Goal: Information Seeking & Learning: Check status

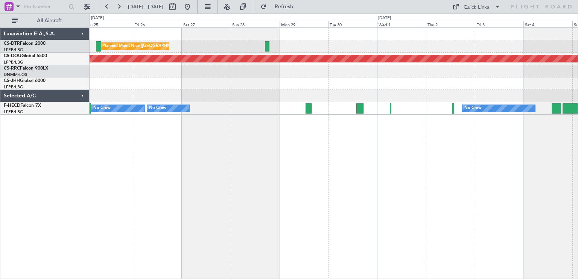
click at [203, 173] on div "Planned Maint Nice (Côte d'Azur Airport) Planned Maint Sofia AOG Maint Sofia Pl…" at bounding box center [333, 153] width 488 height 252
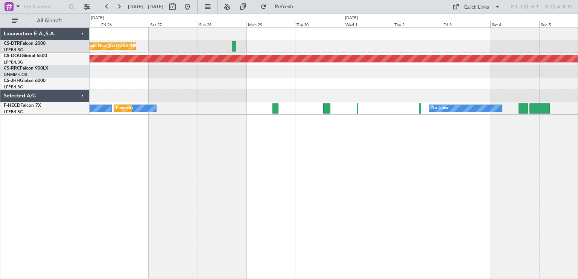
click at [416, 167] on div "Planned Maint Nice (Côte d'Azur Airport) Planned Maint Sofia AOG Maint Sofia Pl…" at bounding box center [333, 153] width 488 height 252
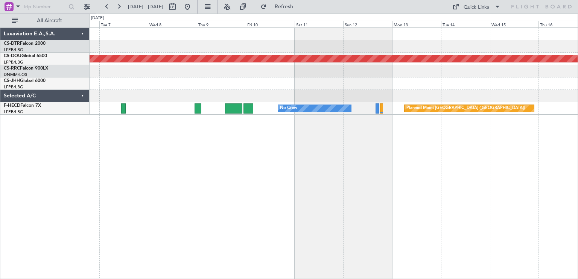
click at [0, 130] on div "Planned Maint London (Biggin Hill) No Crew Planned Maint Paris (Le Bourget) Lux…" at bounding box center [289, 146] width 578 height 265
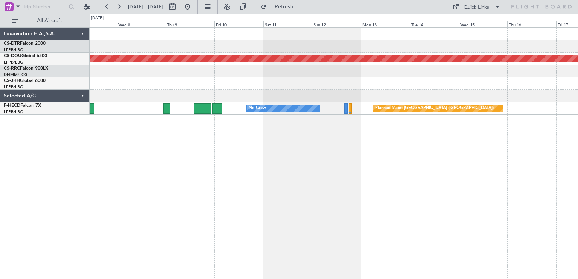
click at [0, 124] on div "Planned Maint London (Biggin Hill) No Crew Planned Maint Paris (Le Bourget) Lux…" at bounding box center [289, 146] width 578 height 265
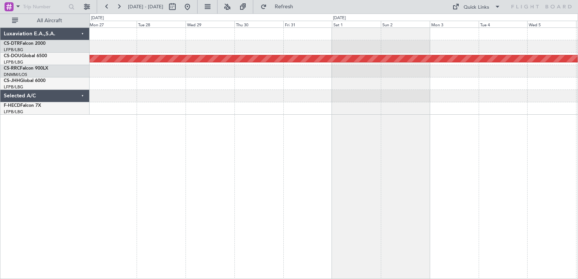
click at [12, 122] on div "Planned Maint London (Biggin Hill) Luxaviation E.A.,S.A. CS-DTR Falcon 2000 LFP…" at bounding box center [289, 146] width 578 height 265
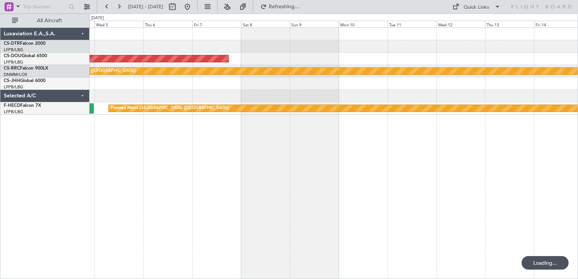
click at [415, 114] on div "Planned Maint London ([GEOGRAPHIC_DATA]) Planned Maint [GEOGRAPHIC_DATA] ([GEOG…" at bounding box center [333, 153] width 488 height 252
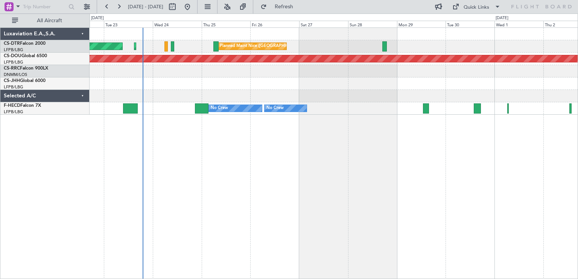
click at [74, 136] on div "AOG Maint Sofia Planned Maint Sofia [GEOGRAPHIC_DATA] ([GEOGRAPHIC_DATA]) Plann…" at bounding box center [289, 146] width 578 height 265
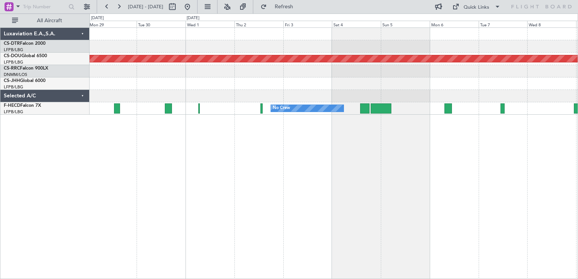
click at [209, 146] on div "Planned Maint Nice ([GEOGRAPHIC_DATA]) Planned Maint [GEOGRAPHIC_DATA] ([GEOGRA…" at bounding box center [333, 153] width 488 height 252
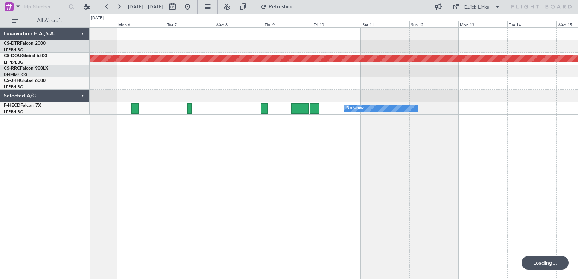
click at [101, 140] on div "Planned Maint London ([GEOGRAPHIC_DATA]) No Crew No Crew" at bounding box center [333, 153] width 488 height 252
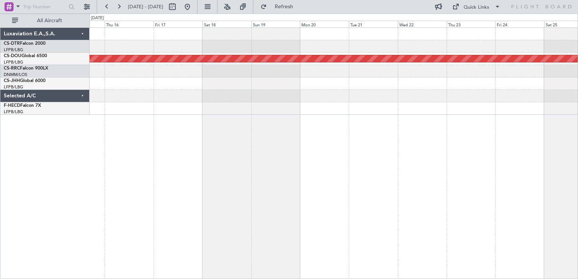
click at [44, 146] on div "Planned Maint London ([GEOGRAPHIC_DATA]) Luxaviation E.A.,S.A. CS-DTR Falcon 20…" at bounding box center [289, 146] width 578 height 265
click at [191, 132] on div "Planned Maint London ([GEOGRAPHIC_DATA]) Planned Maint [GEOGRAPHIC_DATA] ([GEOG…" at bounding box center [333, 153] width 488 height 252
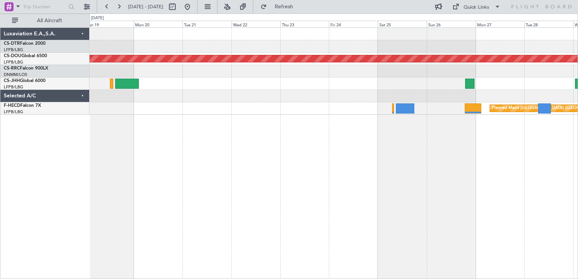
click at [92, 135] on div "Planned Maint London ([GEOGRAPHIC_DATA]) Planned Maint [GEOGRAPHIC_DATA] ([GEOG…" at bounding box center [333, 153] width 488 height 252
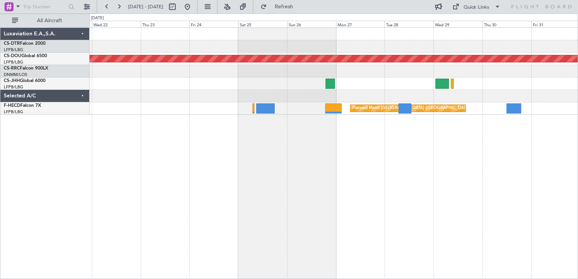
click at [393, 127] on div "Planned Maint London ([GEOGRAPHIC_DATA]) Planned Maint [GEOGRAPHIC_DATA] ([GEOG…" at bounding box center [333, 153] width 488 height 252
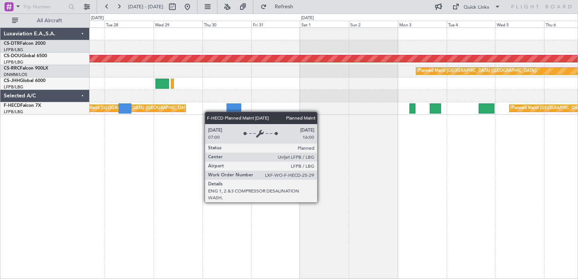
click at [185, 110] on div "Planned Maint London ([GEOGRAPHIC_DATA]) Planned Maint [GEOGRAPHIC_DATA] ([GEOG…" at bounding box center [333, 153] width 488 height 252
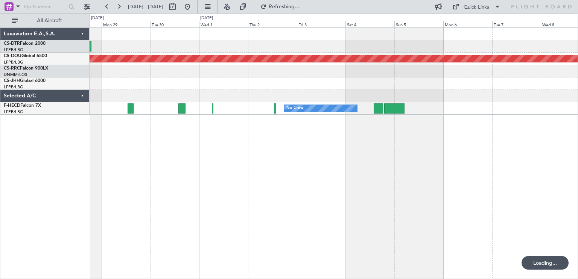
click at [51, 113] on div "Planned Maint Nice (Côte d'Azur Airport) Planned Maint London (Biggin Hill) No …" at bounding box center [289, 146] width 578 height 265
